Goal: Task Accomplishment & Management: Use online tool/utility

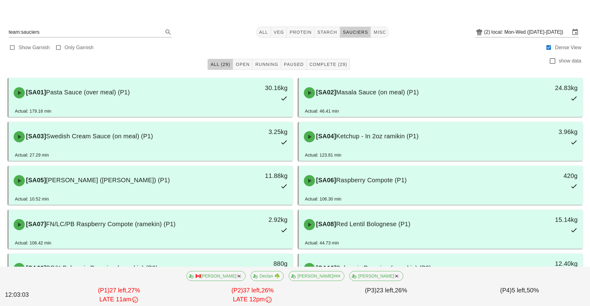
scroll to position [93, 0]
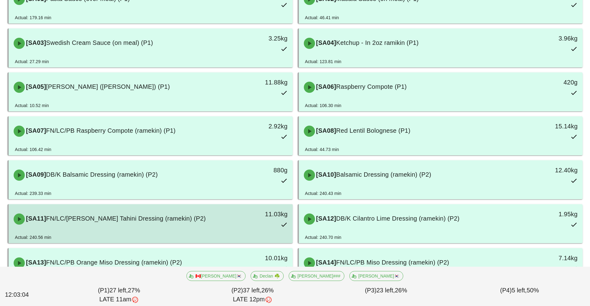
click at [113, 221] on span "FN/LC/[PERSON_NAME] Tahini Dressing (ramekin) (P2)" at bounding box center [126, 218] width 160 height 7
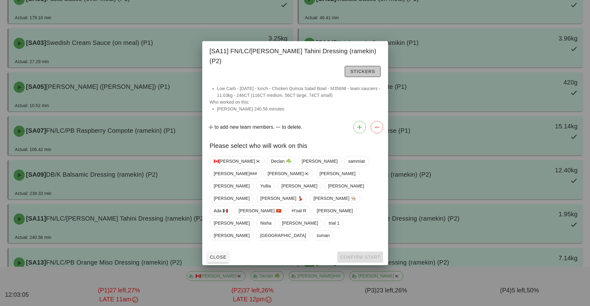
click at [345, 77] on button "Stickers" at bounding box center [363, 71] width 36 height 11
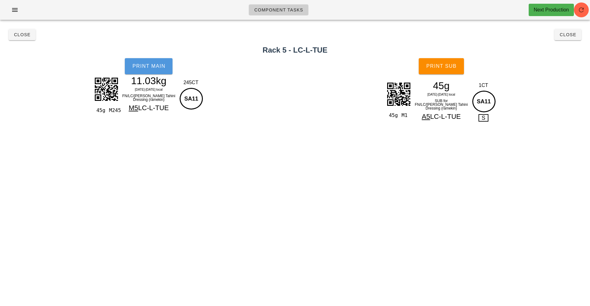
click at [147, 67] on span "Print Main" at bounding box center [148, 66] width 33 height 6
click at [24, 40] on button "Close" at bounding box center [22, 34] width 27 height 11
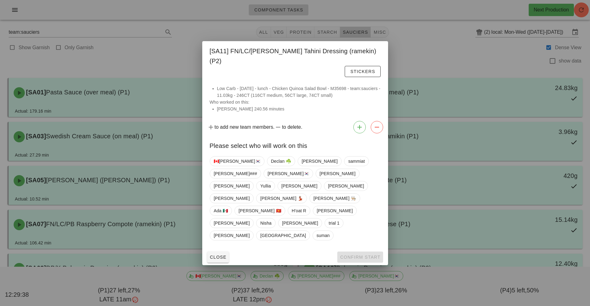
click at [440, 50] on div at bounding box center [295, 153] width 590 height 306
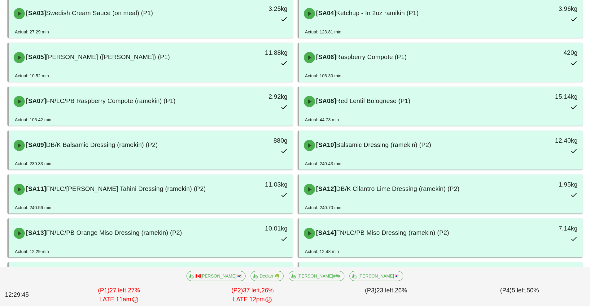
scroll to position [131, 0]
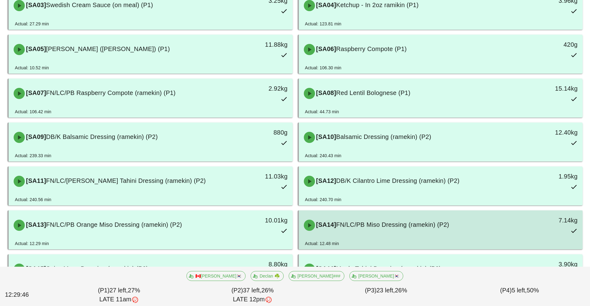
click at [387, 230] on div "[SA14] FN/LC/PB Miso Dressing (ramekin) (P2)" at bounding box center [405, 225] width 211 height 19
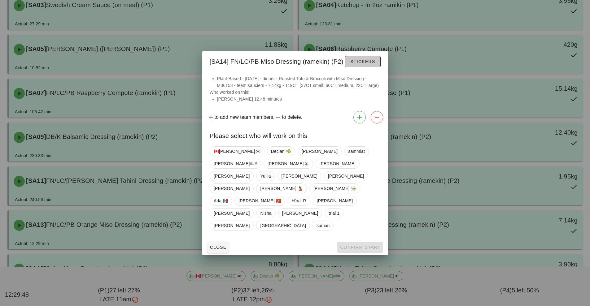
click at [365, 67] on button "Stickers" at bounding box center [363, 61] width 36 height 11
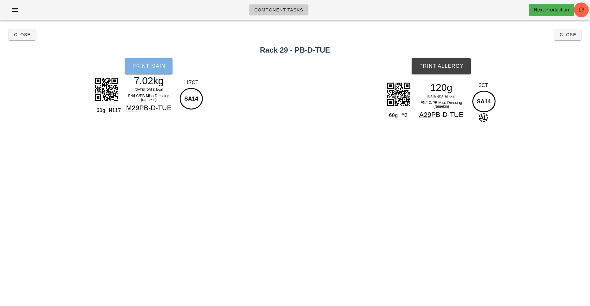
click at [150, 70] on button "Print Main" at bounding box center [149, 66] width 48 height 16
